Goal: Browse casually

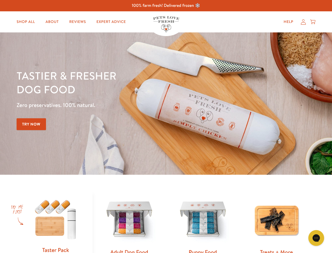
click at [166, 126] on div "Tastier & fresher dog food Zero preservatives. 100% natural. Try Now" at bounding box center [116, 103] width 199 height 69
click at [317, 238] on icon "Gorgias live chat" at bounding box center [316, 237] width 5 height 5
